Goal: Communication & Community: Answer question/provide support

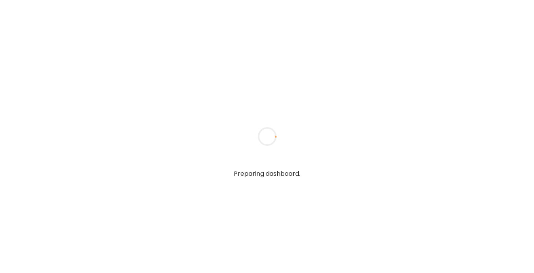
type textarea "**********"
type input "**********"
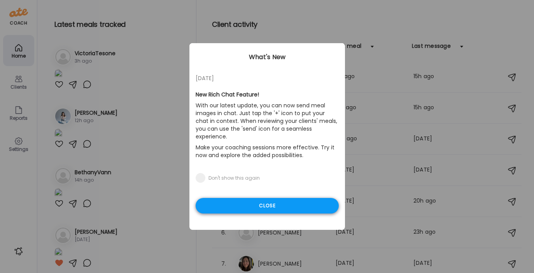
type input "**********"
click at [230, 199] on div "Close" at bounding box center [267, 206] width 143 height 16
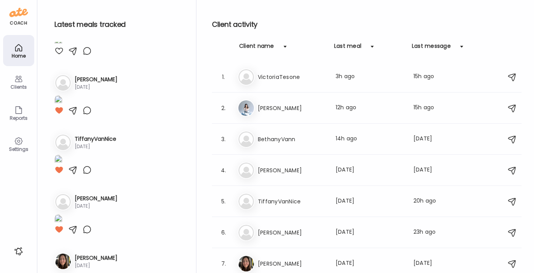
scroll to position [154, 0]
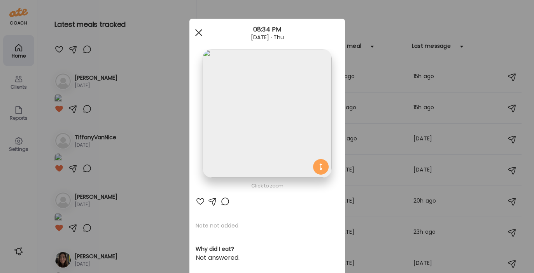
click at [197, 33] on span at bounding box center [198, 32] width 7 height 7
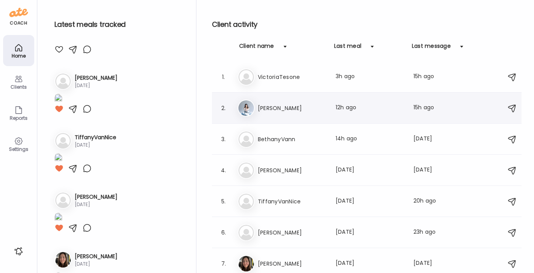
click at [267, 105] on h3 "[PERSON_NAME]" at bounding box center [292, 108] width 68 height 9
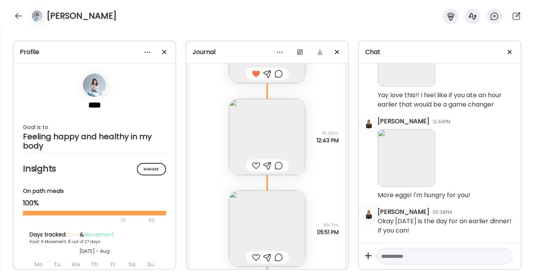
scroll to position [7101, 0]
click at [263, 131] on img at bounding box center [267, 137] width 76 height 76
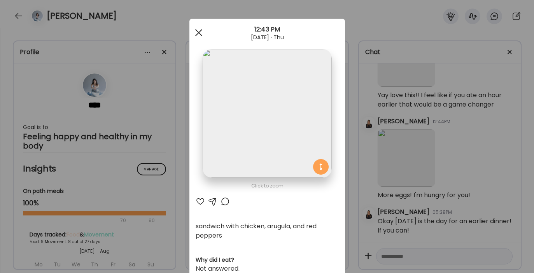
click at [196, 30] on div at bounding box center [199, 33] width 16 height 16
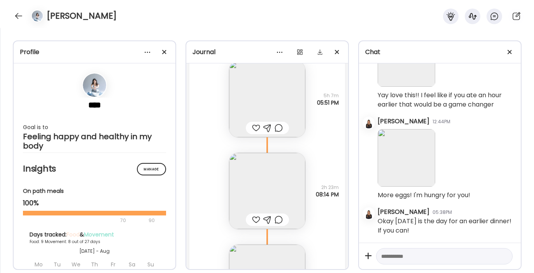
scroll to position [7232, 0]
click at [246, 100] on img at bounding box center [267, 99] width 76 height 76
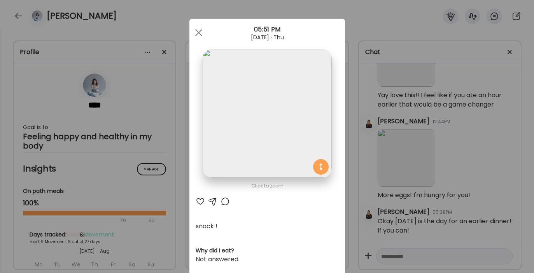
click at [196, 202] on div at bounding box center [200, 201] width 9 height 9
click at [196, 30] on div at bounding box center [199, 33] width 16 height 16
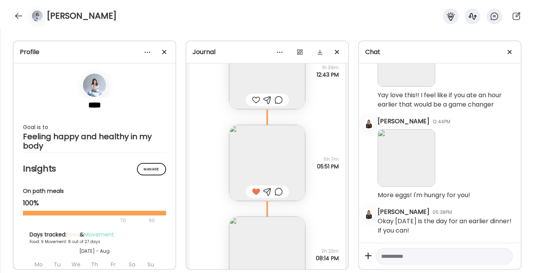
scroll to position [7162, 0]
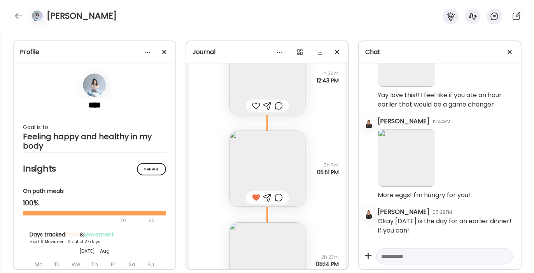
click at [252, 105] on div at bounding box center [256, 105] width 8 height 9
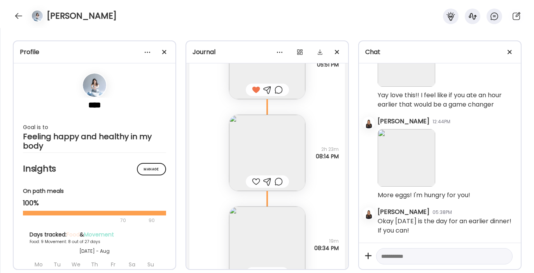
scroll to position [7270, 0]
click at [252, 150] on img at bounding box center [267, 152] width 76 height 76
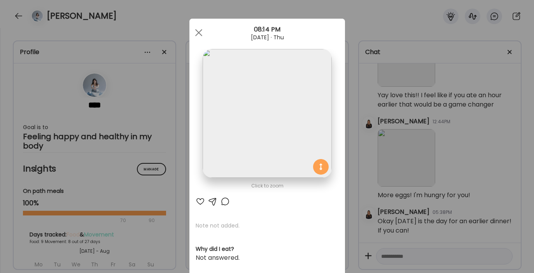
click at [196, 200] on div at bounding box center [200, 201] width 9 height 9
click at [197, 32] on div at bounding box center [199, 33] width 16 height 16
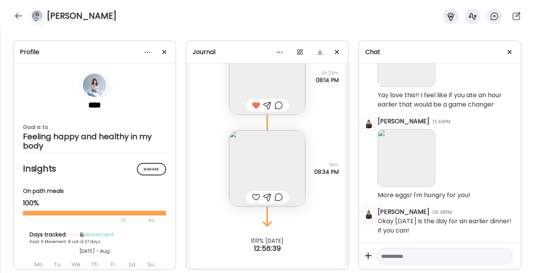
scroll to position [7348, 0]
click at [252, 195] on div at bounding box center [256, 194] width 8 height 9
click at [252, 169] on img at bounding box center [267, 166] width 76 height 76
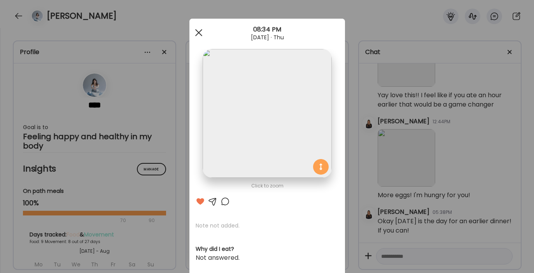
click at [197, 32] on div at bounding box center [199, 33] width 16 height 16
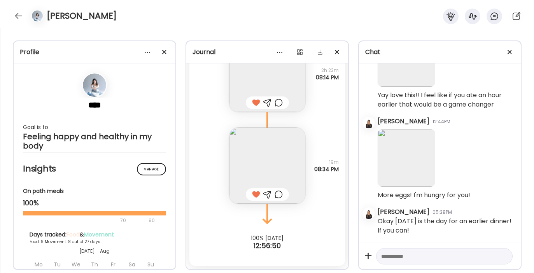
click at [266, 194] on div at bounding box center [267, 194] width 8 height 9
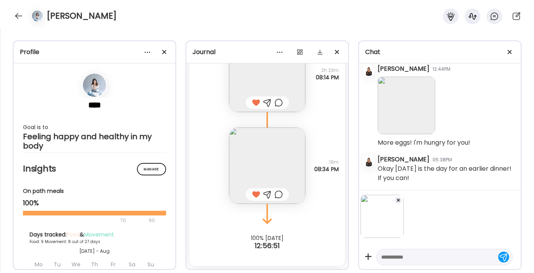
click at [397, 261] on textarea at bounding box center [437, 257] width 112 height 9
type textarea "******"
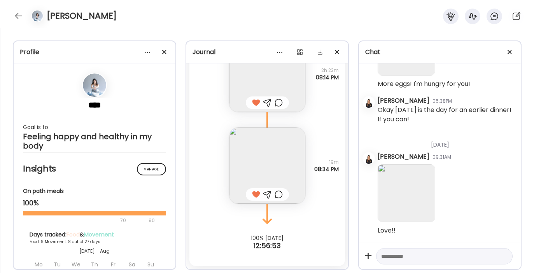
scroll to position [19121, 0]
click at [390, 257] on textarea at bounding box center [437, 256] width 112 height 9
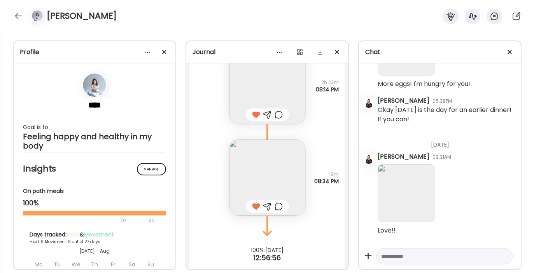
scroll to position [7348, 0]
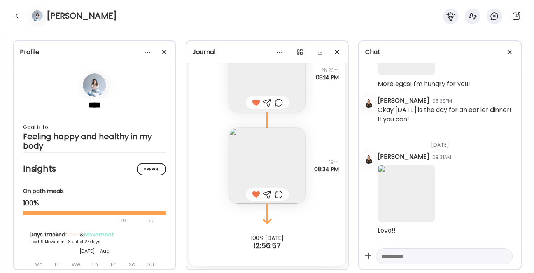
click at [392, 255] on textarea at bounding box center [437, 256] width 112 height 9
click at [489, 246] on div "**********" at bounding box center [444, 242] width 137 height 44
click at [485, 248] on textarea "**********" at bounding box center [437, 242] width 112 height 37
click at [464, 260] on textarea "**********" at bounding box center [437, 242] width 112 height 37
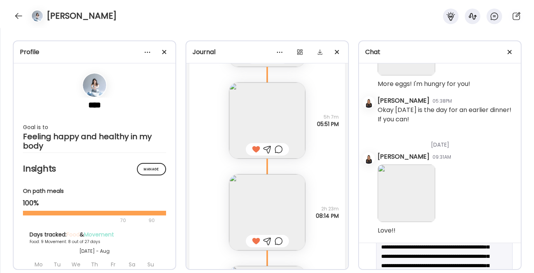
scroll to position [19, 0]
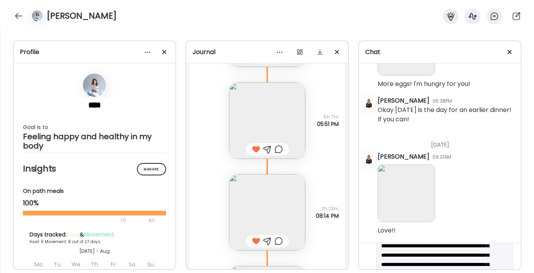
click at [413, 256] on textarea "**********" at bounding box center [437, 260] width 112 height 56
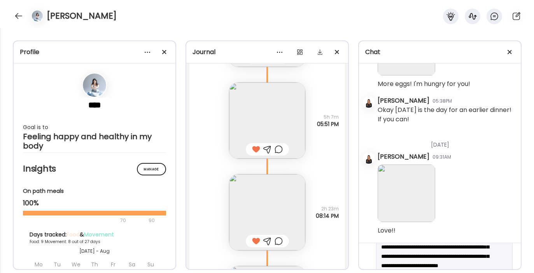
type textarea "**********"
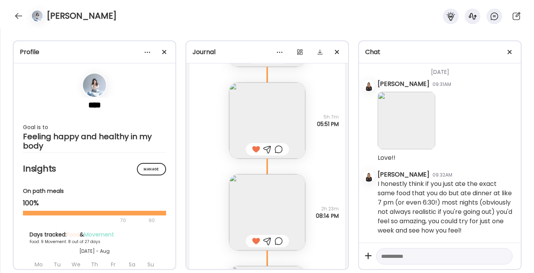
scroll to position [19203, 0]
click at [21, 18] on div at bounding box center [18, 16] width 12 height 12
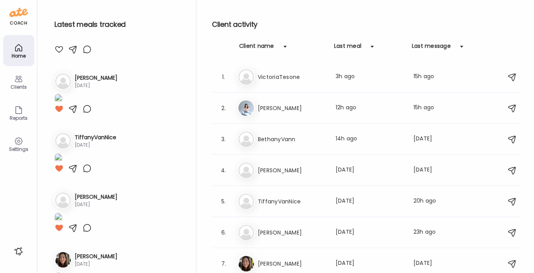
scroll to position [154, 0]
click at [290, 87] on div "1. Vi VictoriaTesone Last meal: 3h ago Last message: 15h ago It was so good" at bounding box center [367, 76] width 310 height 31
click at [285, 77] on h3 "VictoriaTesone" at bounding box center [292, 76] width 68 height 9
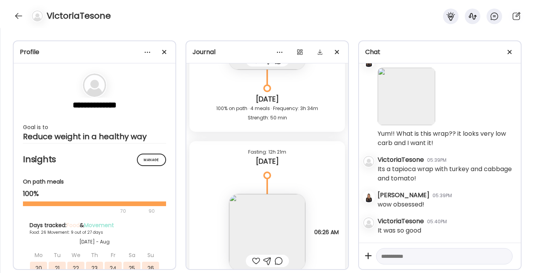
scroll to position [16388, 0]
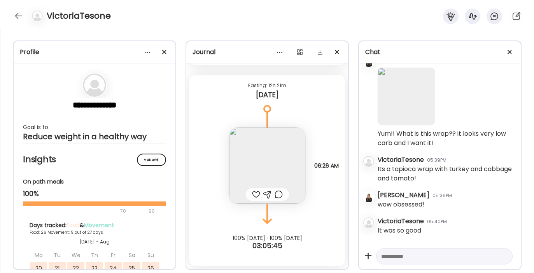
click at [251, 149] on img at bounding box center [267, 166] width 76 height 76
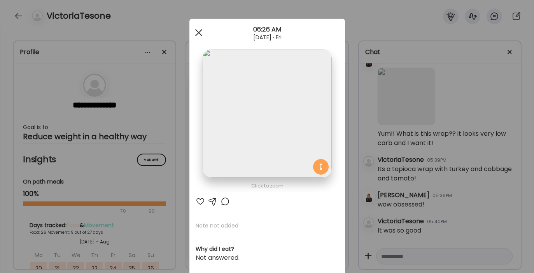
click at [196, 36] on div at bounding box center [199, 33] width 16 height 16
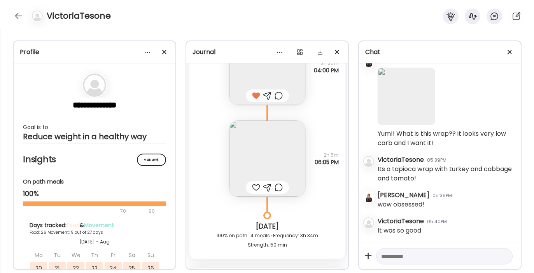
scroll to position [16195, 0]
click at [251, 154] on img at bounding box center [267, 157] width 76 height 76
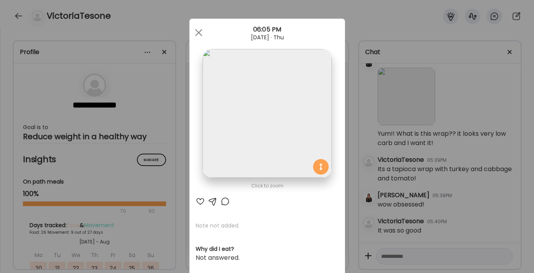
click at [198, 201] on div at bounding box center [200, 201] width 9 height 9
click at [198, 33] on div at bounding box center [199, 33] width 16 height 16
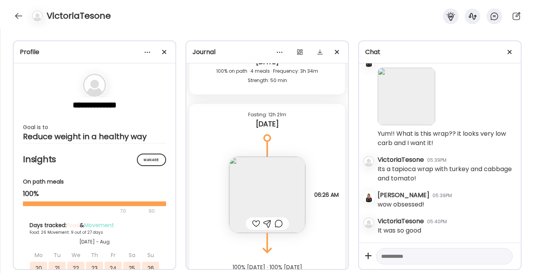
scroll to position [16373, 0]
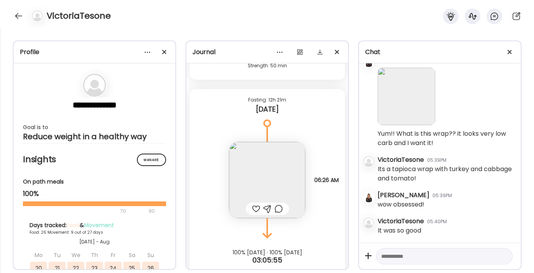
click at [253, 209] on div at bounding box center [256, 208] width 8 height 9
click at [250, 183] on img at bounding box center [267, 180] width 76 height 76
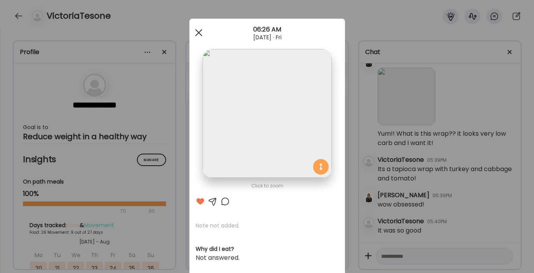
click at [195, 34] on div at bounding box center [199, 33] width 16 height 16
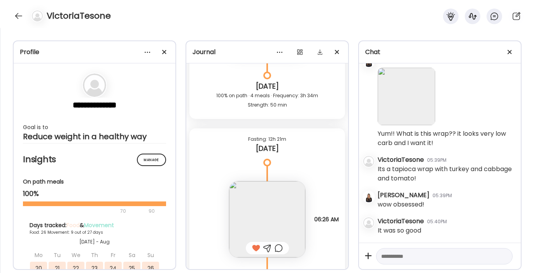
scroll to position [16218, 0]
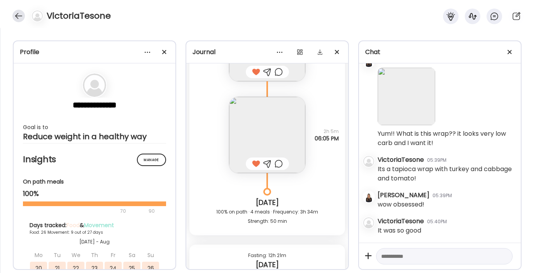
click at [22, 17] on div at bounding box center [18, 16] width 12 height 12
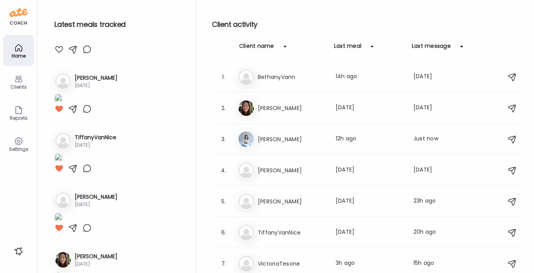
scroll to position [154, 0]
click at [268, 72] on div "Be [PERSON_NAME] Last meal: 14h ago Last message: [DATE] You: base culture bread" at bounding box center [368, 76] width 261 height 17
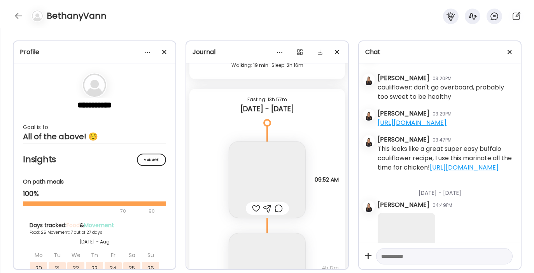
scroll to position [0, 0]
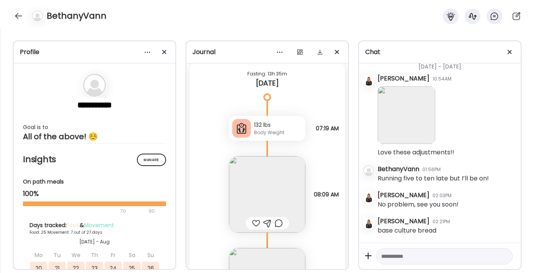
click at [264, 133] on div "Body Weight" at bounding box center [278, 132] width 48 height 7
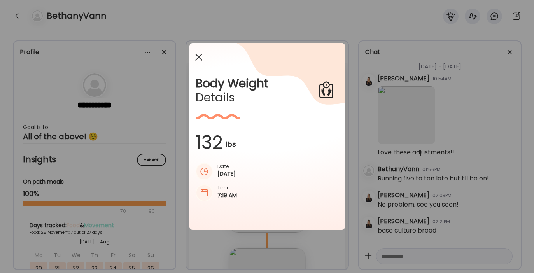
click at [199, 55] on div at bounding box center [199, 57] width 16 height 16
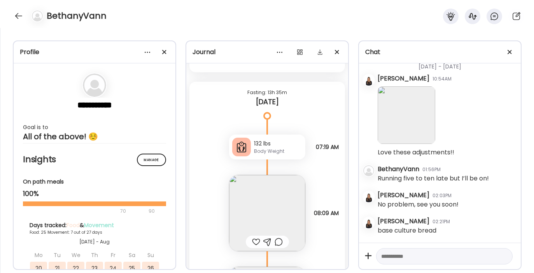
scroll to position [13595, 0]
click at [275, 207] on img at bounding box center [267, 212] width 76 height 76
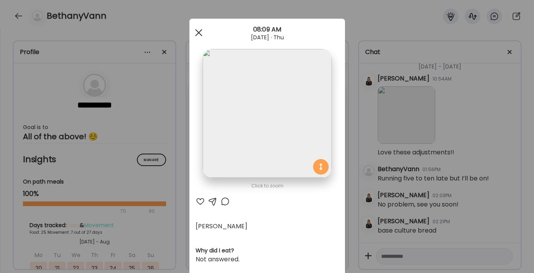
click at [195, 30] on span at bounding box center [198, 32] width 7 height 7
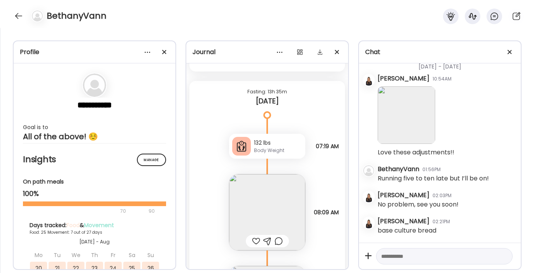
scroll to position [13642, 0]
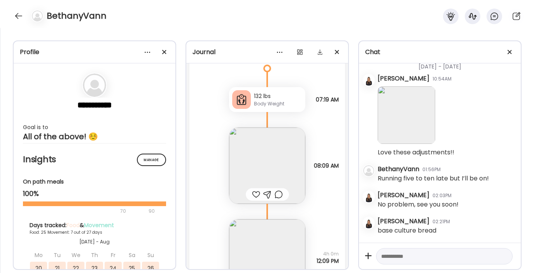
click at [252, 192] on div at bounding box center [256, 194] width 8 height 9
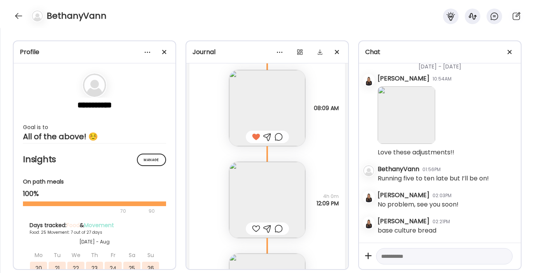
scroll to position [13700, 0]
click at [252, 193] on img at bounding box center [267, 199] width 76 height 76
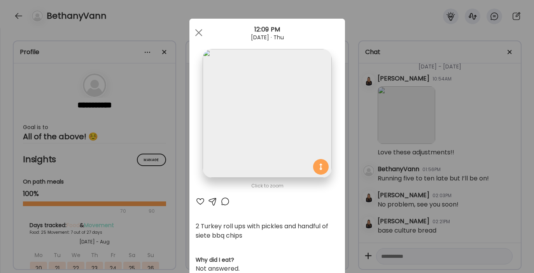
click at [199, 200] on div at bounding box center [200, 201] width 9 height 9
click at [195, 32] on span at bounding box center [198, 32] width 7 height 7
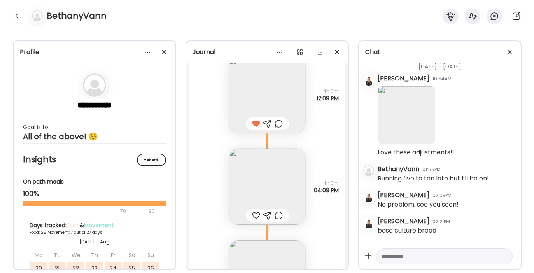
scroll to position [13821, 0]
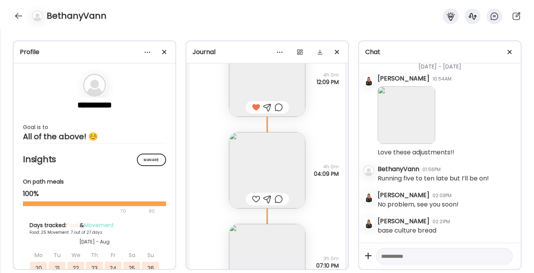
click at [249, 178] on img at bounding box center [267, 170] width 76 height 76
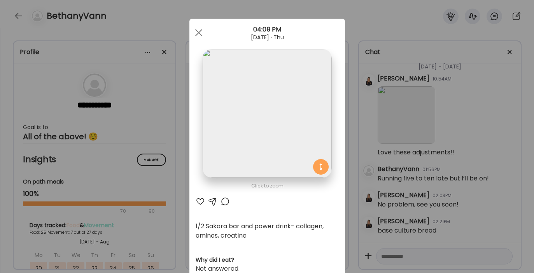
click at [197, 199] on div at bounding box center [200, 201] width 9 height 9
click at [195, 28] on div at bounding box center [199, 33] width 16 height 16
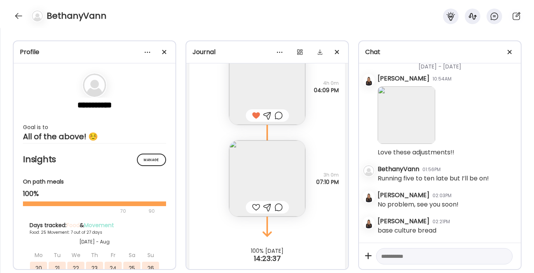
scroll to position [13907, 0]
click at [263, 174] on img at bounding box center [267, 176] width 76 height 76
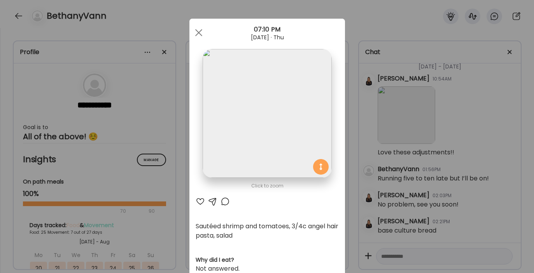
click at [198, 202] on div at bounding box center [200, 201] width 9 height 9
click at [196, 27] on div at bounding box center [199, 33] width 16 height 16
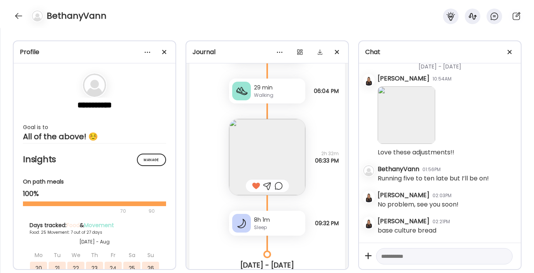
scroll to position [13368, 0]
click at [19, 14] on div at bounding box center [18, 16] width 12 height 12
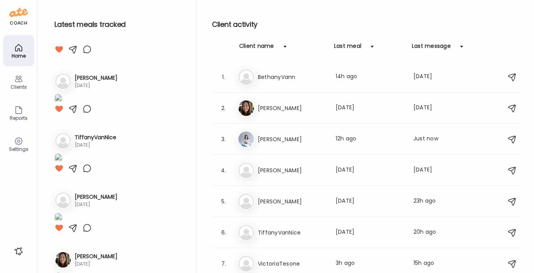
scroll to position [154, 0]
click at [270, 169] on h3 "[PERSON_NAME]" at bounding box center [292, 170] width 68 height 9
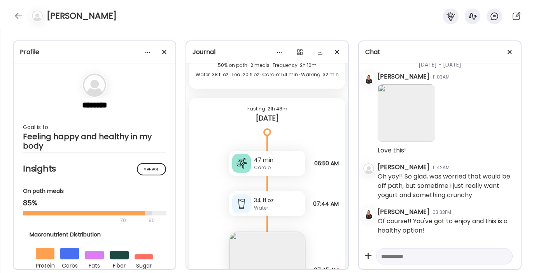
scroll to position [20364, 0]
click at [15, 14] on div at bounding box center [18, 16] width 12 height 12
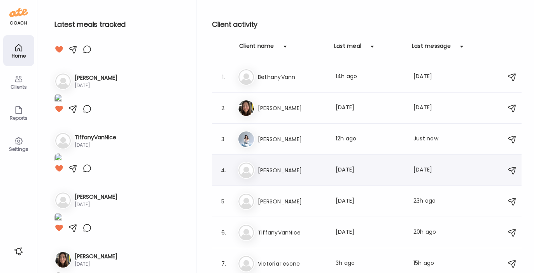
scroll to position [2, 0]
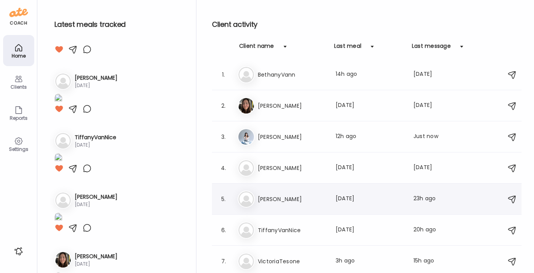
click at [276, 195] on h3 "[PERSON_NAME]" at bounding box center [292, 199] width 68 height 9
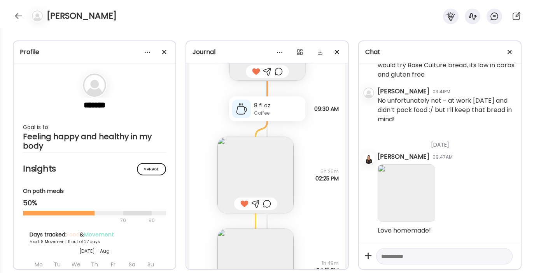
scroll to position [10312, 0]
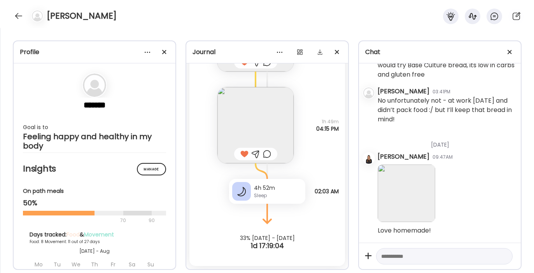
click at [384, 256] on textarea at bounding box center [437, 256] width 112 height 9
type textarea "**********"
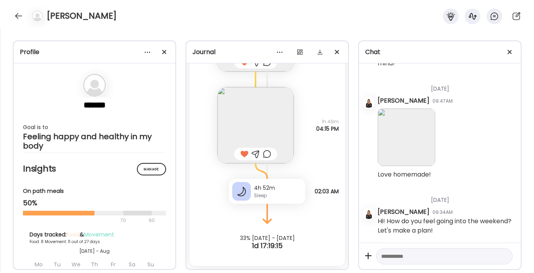
scroll to position [13847, 0]
click at [19, 12] on div at bounding box center [18, 16] width 12 height 12
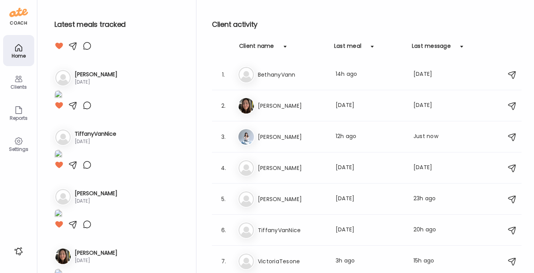
scroll to position [154, 0]
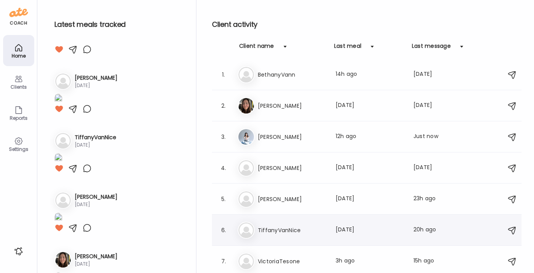
click at [288, 234] on h3 "TiffanyVanNice" at bounding box center [292, 230] width 68 height 9
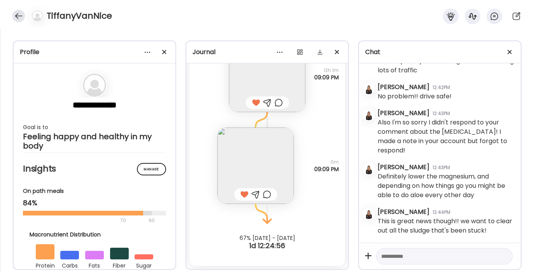
click at [22, 17] on div at bounding box center [18, 16] width 12 height 12
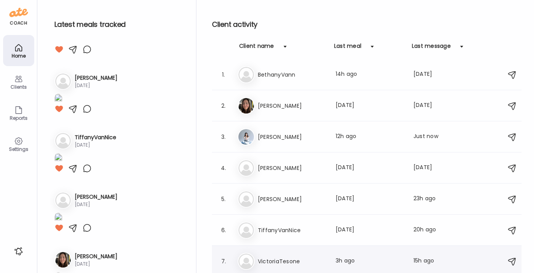
click at [308, 260] on h3 "VictoriaTesone" at bounding box center [292, 261] width 68 height 9
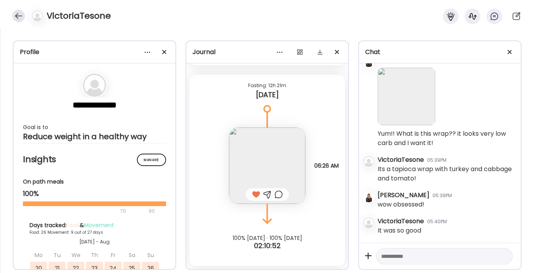
click at [15, 13] on div at bounding box center [18, 16] width 12 height 12
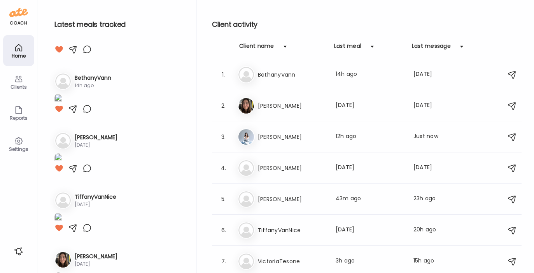
scroll to position [324, 0]
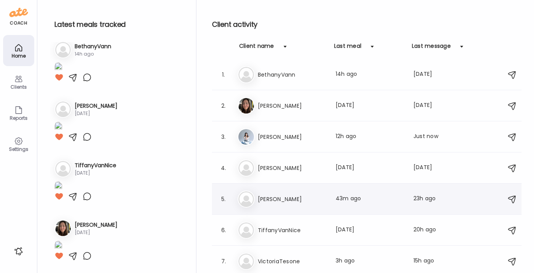
click at [268, 200] on h3 "[PERSON_NAME]" at bounding box center [292, 199] width 68 height 9
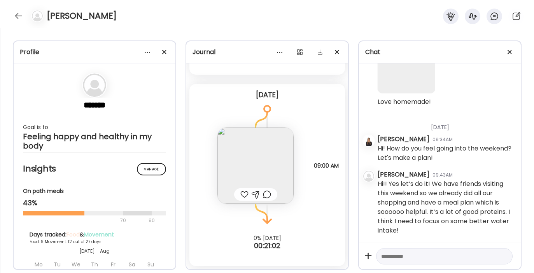
scroll to position [13920, 0]
click at [246, 172] on img at bounding box center [256, 166] width 76 height 76
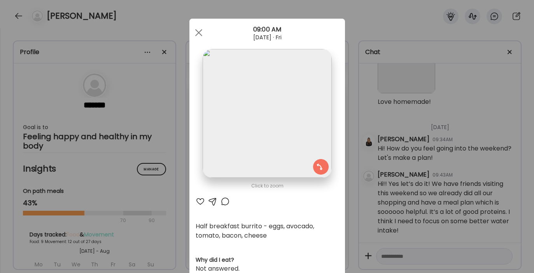
click at [198, 199] on div at bounding box center [200, 201] width 9 height 9
click at [196, 30] on div at bounding box center [199, 33] width 16 height 16
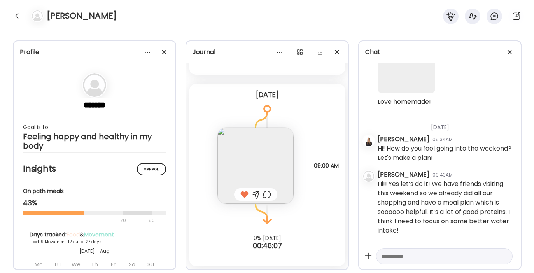
click at [386, 256] on textarea at bounding box center [437, 256] width 112 height 9
paste textarea "**********"
type textarea "**********"
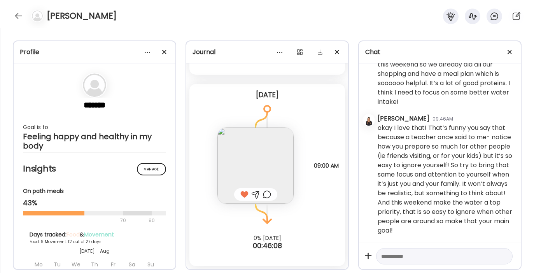
scroll to position [14049, 0]
click at [16, 17] on div at bounding box center [18, 16] width 12 height 12
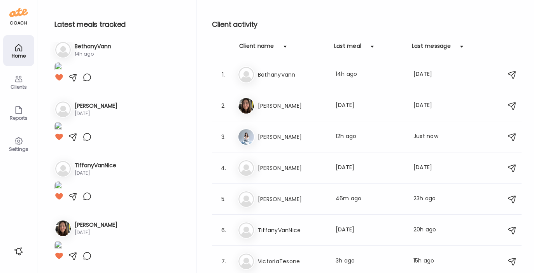
scroll to position [324, 0]
click at [267, 165] on h3 "[PERSON_NAME]" at bounding box center [292, 167] width 68 height 9
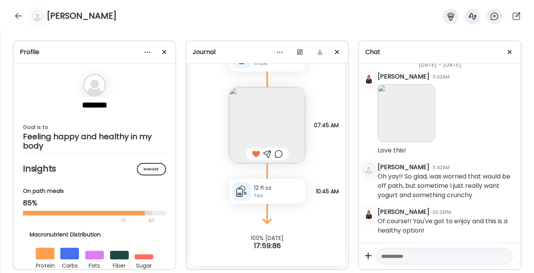
scroll to position [13850, 0]
